Goal: Transaction & Acquisition: Purchase product/service

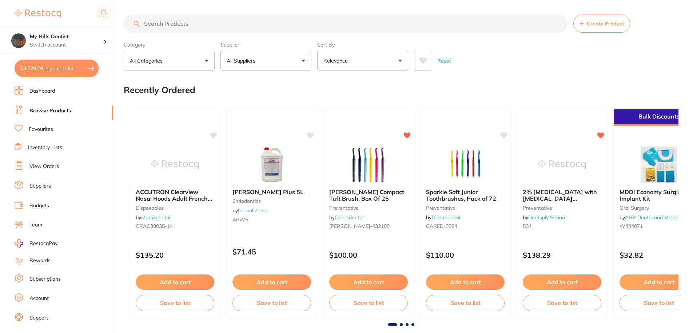
scroll to position [19, 0]
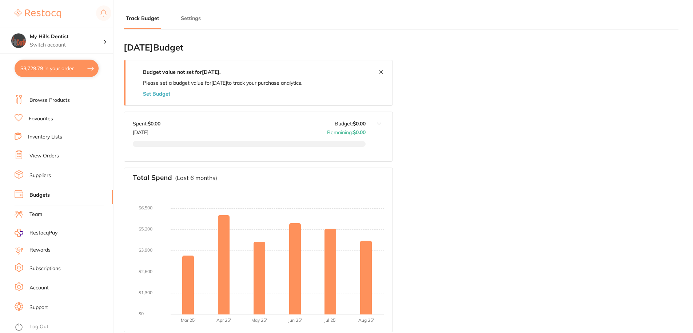
type input "5.0"
click at [164, 96] on button "Set Budget" at bounding box center [156, 94] width 27 height 6
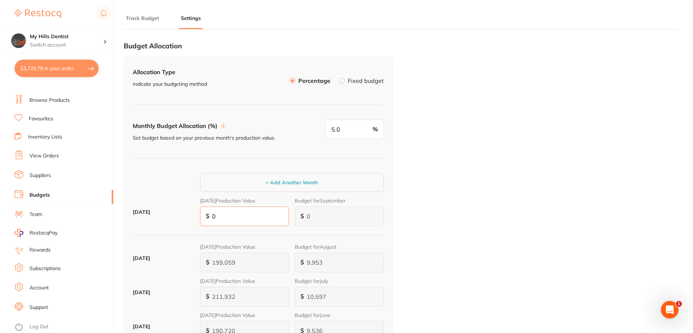
click at [212, 216] on input "0" at bounding box center [244, 217] width 89 height 20
type input "10"
type input "1"
type input "170"
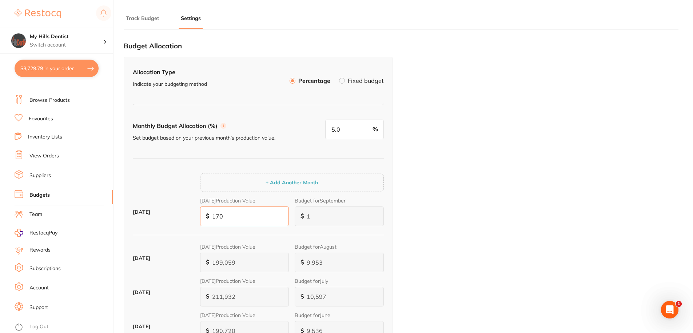
type input "9"
type input "90"
type input "1,790"
type input "90"
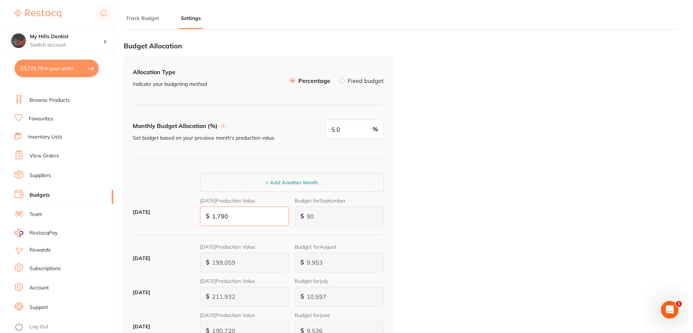
type input "17,902"
type input "895"
type input "179,024"
type input "8,951"
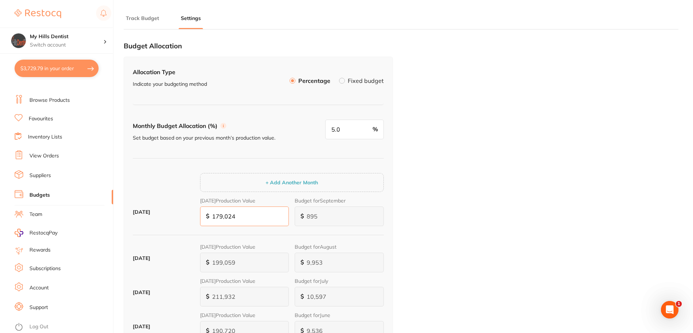
type input "8,951"
type input "1,790,244"
type input "89,512"
type input "179,024"
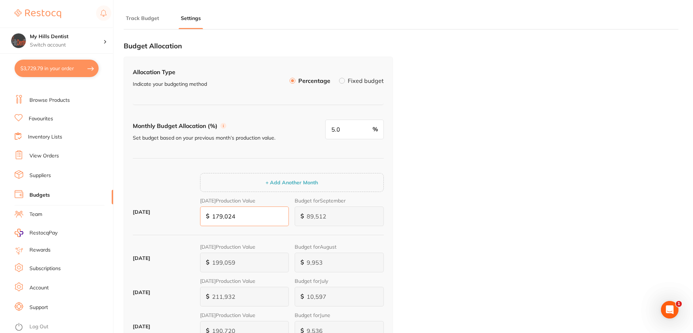
type input "8,951"
type input "17,902"
type input "895"
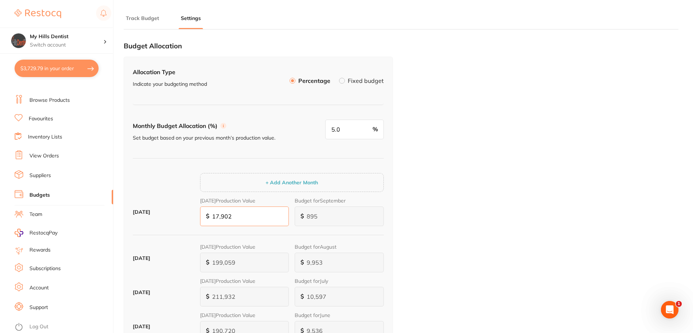
type input "1,790"
type input "90"
type input "179"
type input "9"
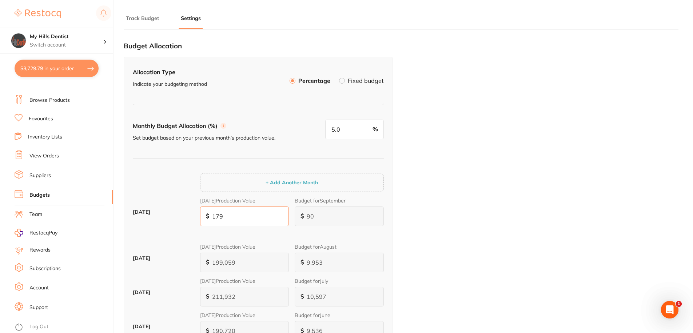
type input "9"
type input "1"
type input "17"
type input "1"
type input "179"
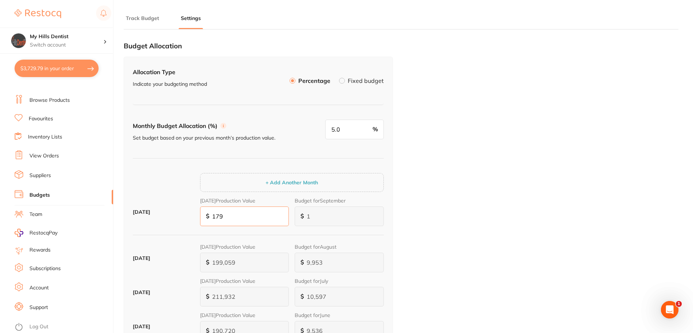
type input "9"
type input "1,792"
type input "90"
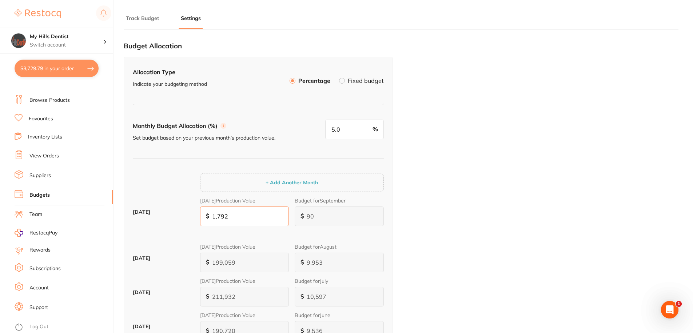
type input "17,924"
type input "896"
type input "179,244"
type input "8,962"
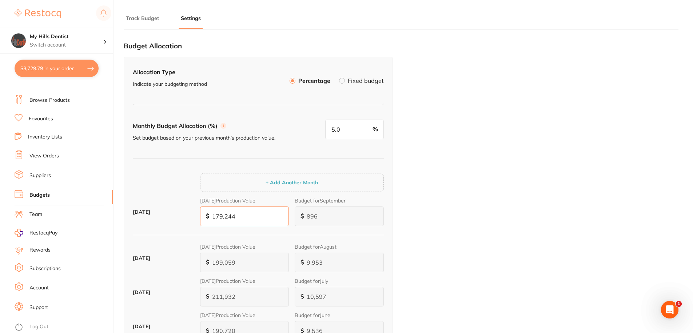
type input "8,962"
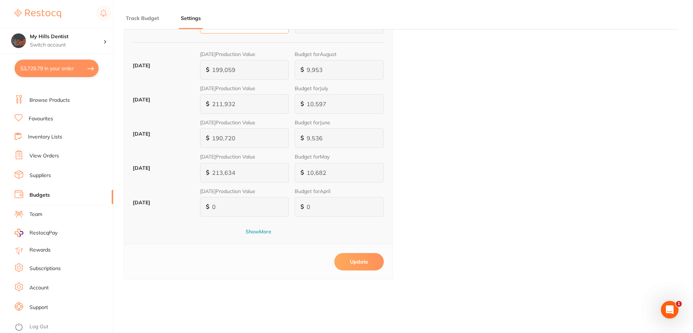
scroll to position [327, 0]
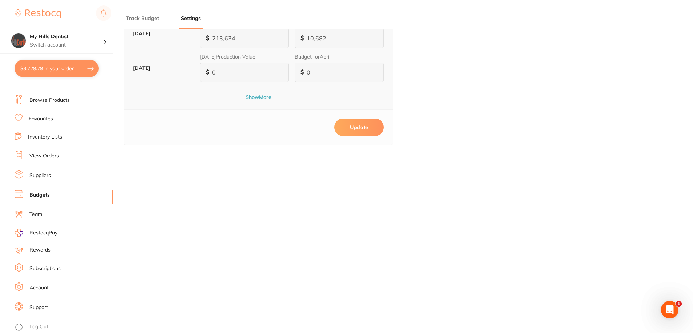
type input "179,244"
click at [363, 127] on button "Update" at bounding box center [358, 127] width 49 height 17
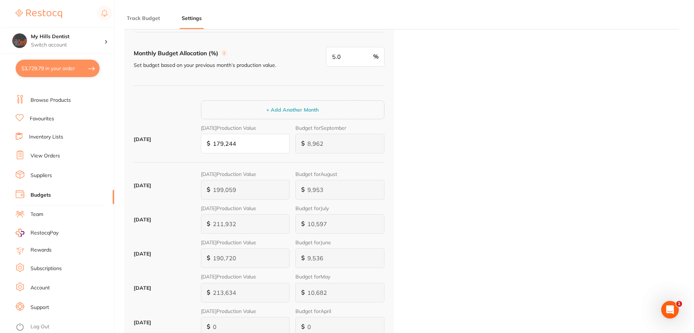
scroll to position [0, 0]
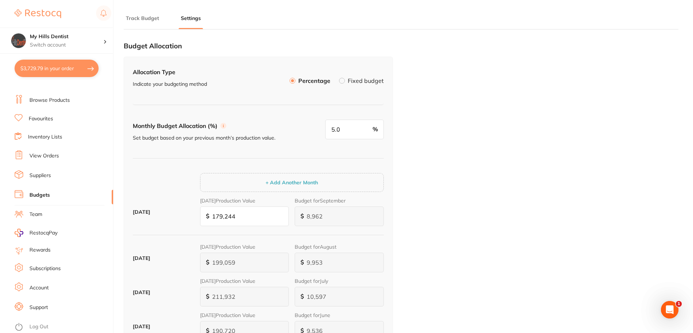
click at [69, 67] on button "$3,729.79 in your order" at bounding box center [57, 68] width 84 height 17
checkbox input "true"
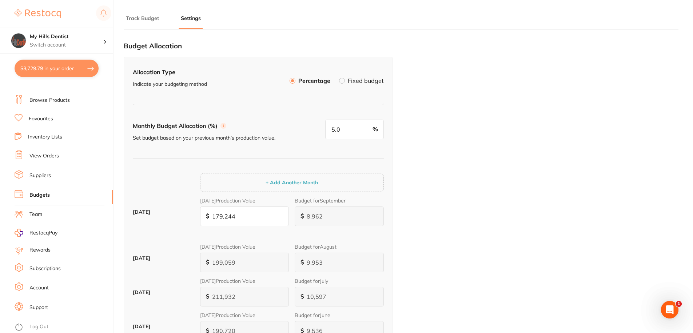
checkbox input "true"
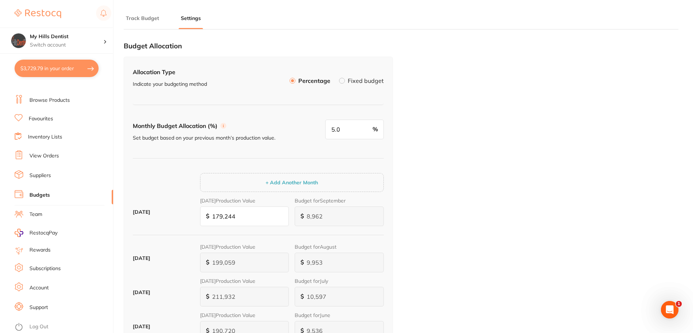
checkbox input "true"
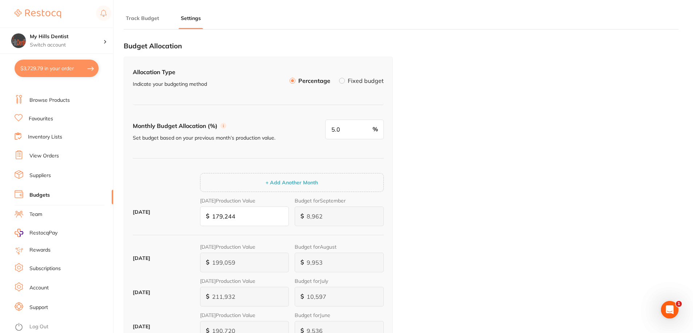
checkbox input "true"
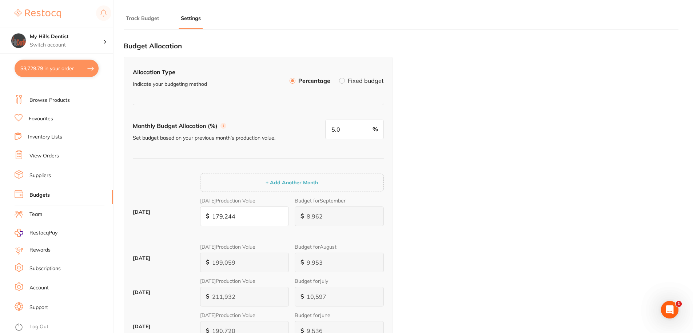
checkbox input "true"
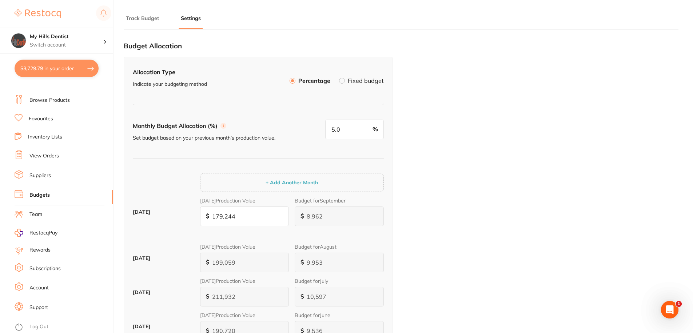
checkbox input "true"
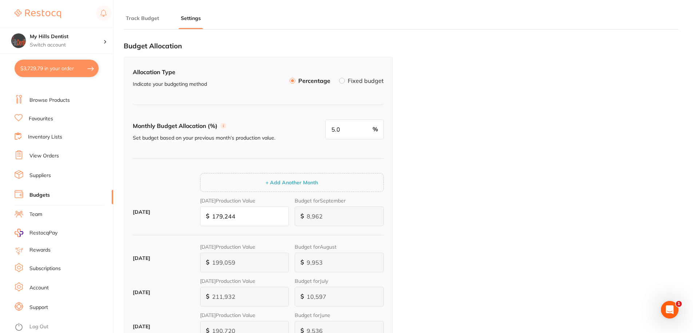
checkbox input "true"
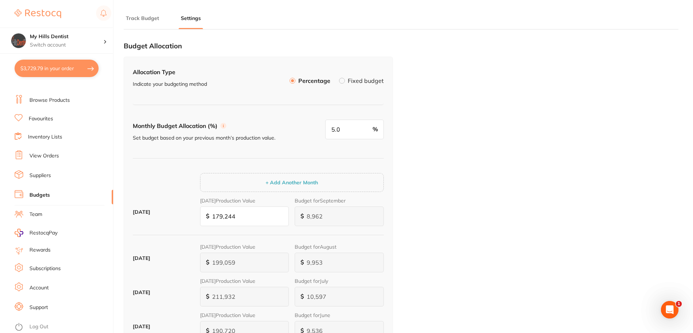
checkbox input "true"
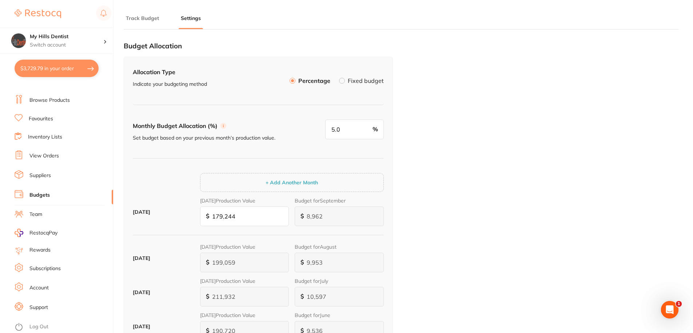
checkbox input "true"
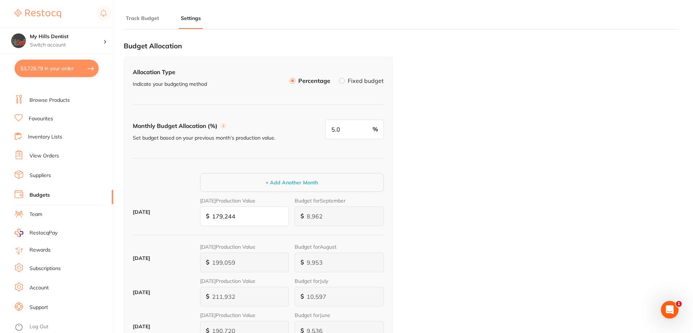
checkbox input "true"
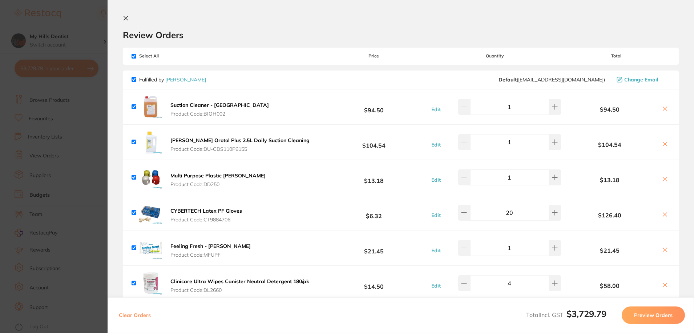
click at [653, 312] on button "Preview Orders" at bounding box center [653, 315] width 63 height 17
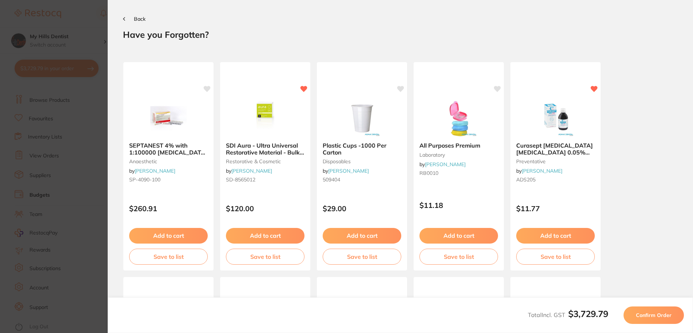
click at [658, 315] on span "Confirm Order" at bounding box center [654, 315] width 36 height 7
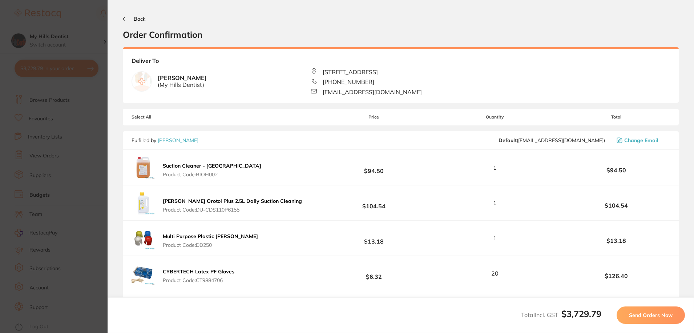
click at [652, 314] on span "Send Orders Now" at bounding box center [651, 315] width 44 height 7
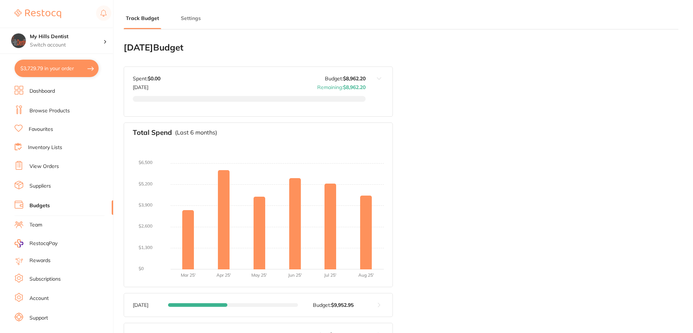
click at [71, 67] on button "$3,729.79 in your order" at bounding box center [57, 68] width 84 height 17
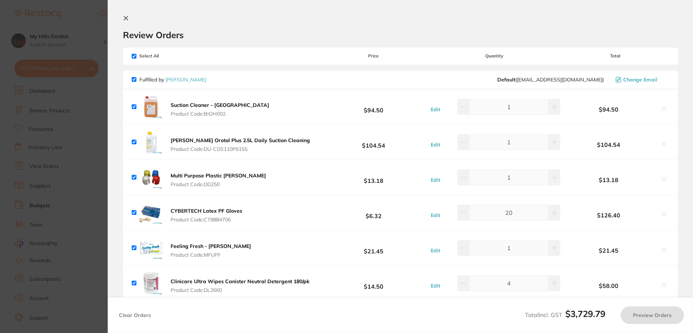
checkbox input "true"
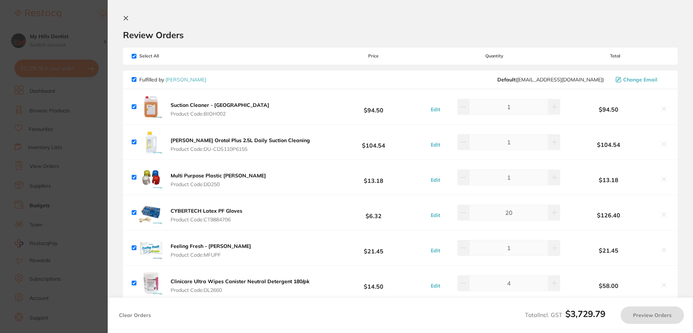
checkbox input "true"
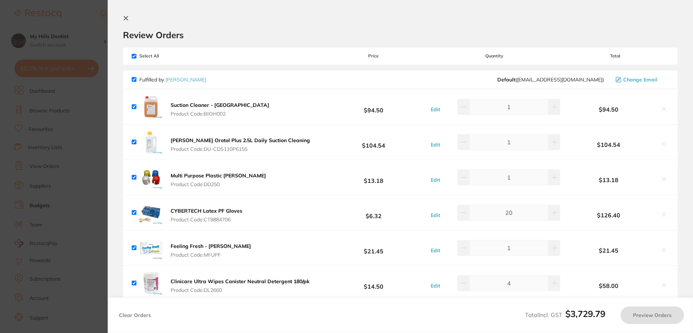
checkbox input "true"
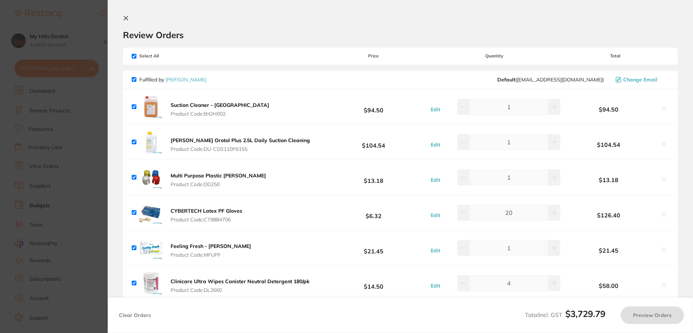
checkbox input "true"
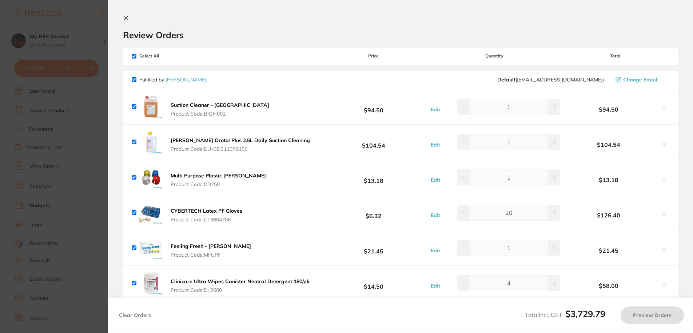
checkbox input "true"
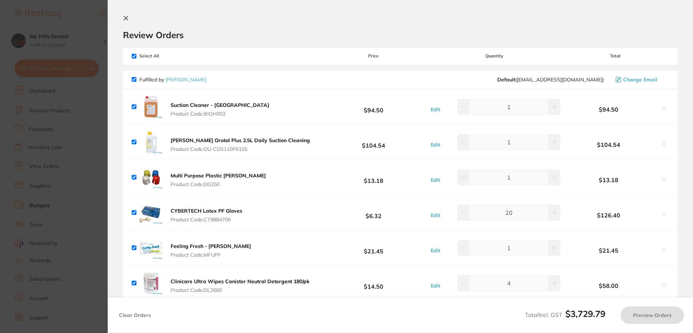
checkbox input "true"
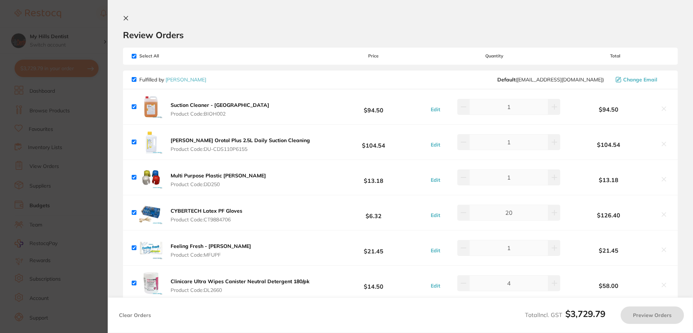
checkbox input "true"
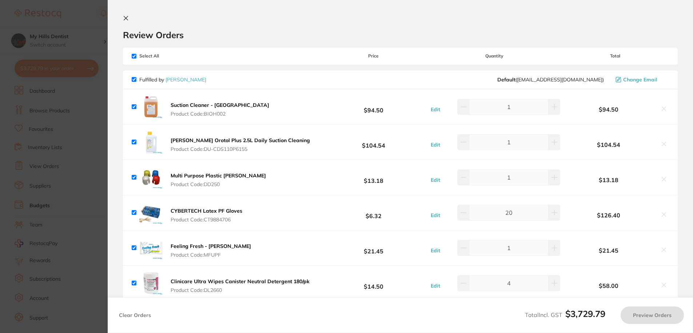
checkbox input "true"
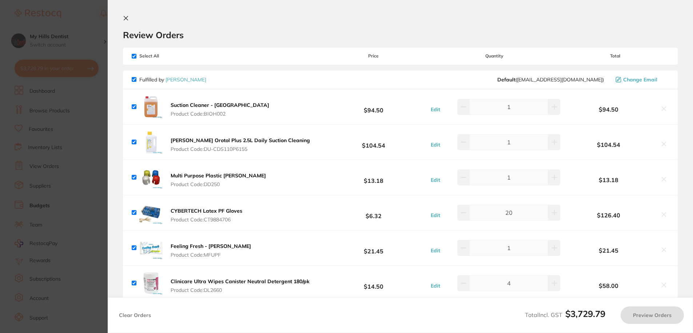
checkbox input "true"
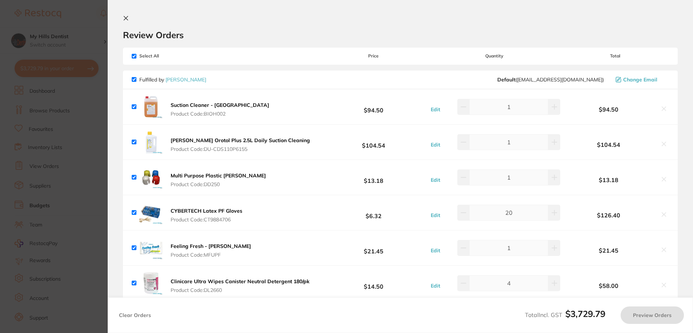
checkbox input "true"
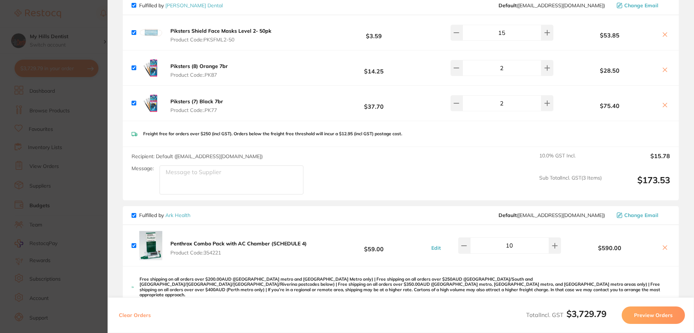
scroll to position [2073, 0]
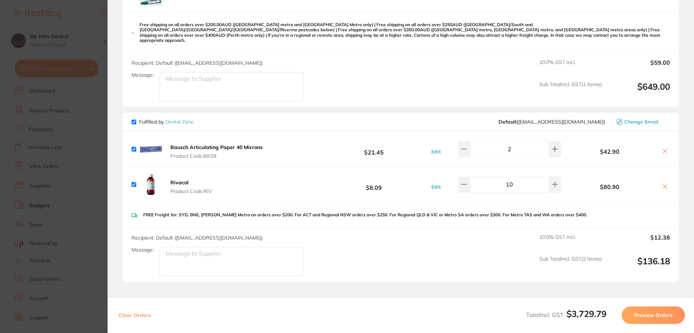
click at [654, 316] on button "Preview Orders" at bounding box center [653, 315] width 63 height 17
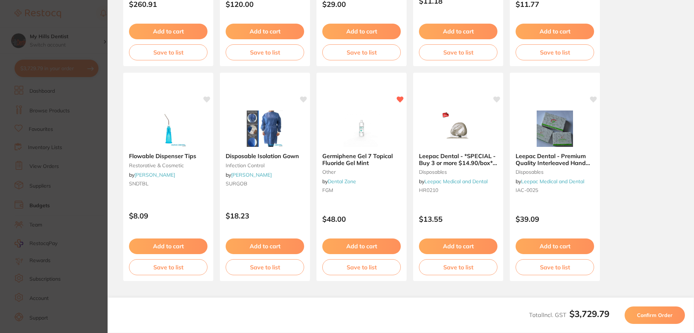
scroll to position [204, 0]
click at [654, 316] on span "Confirm Order" at bounding box center [655, 315] width 36 height 7
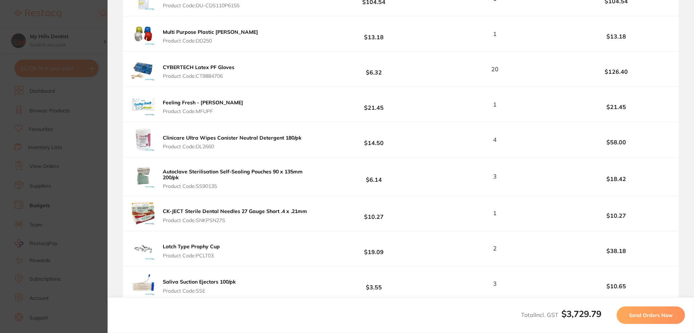
scroll to position [1993, 0]
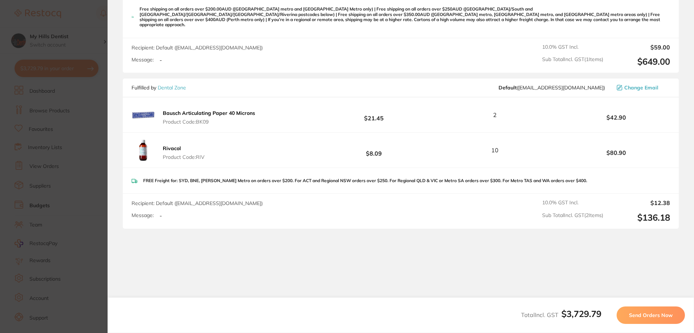
click at [654, 316] on span "Send Orders Now" at bounding box center [651, 315] width 44 height 7
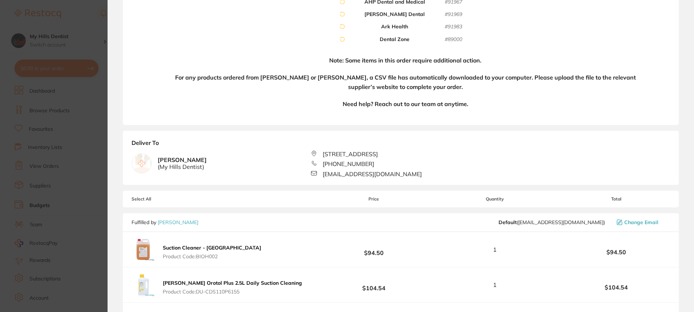
scroll to position [0, 0]
